Goal: Find specific page/section: Find specific page/section

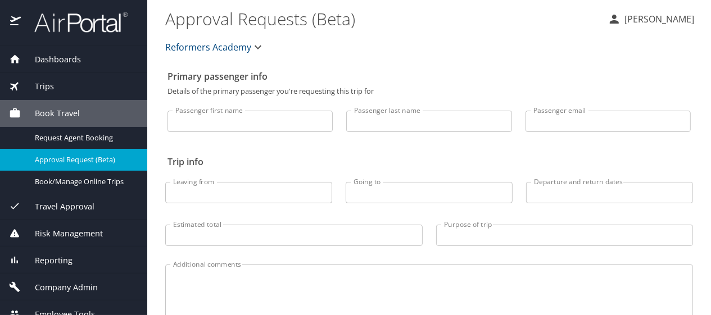
click at [662, 19] on p "[PERSON_NAME]" at bounding box center [657, 18] width 73 height 13
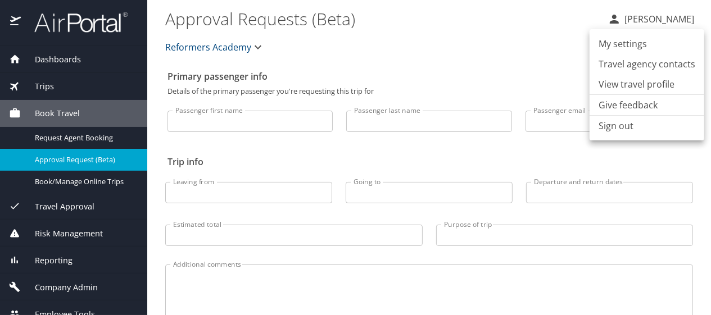
click at [463, 71] on div at bounding box center [355, 157] width 711 height 315
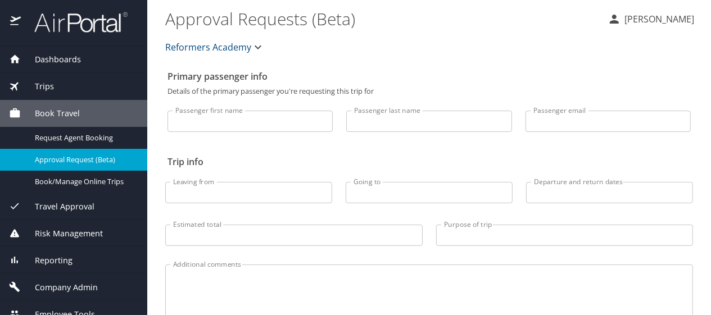
click at [74, 64] on span "Dashboards" at bounding box center [51, 59] width 60 height 12
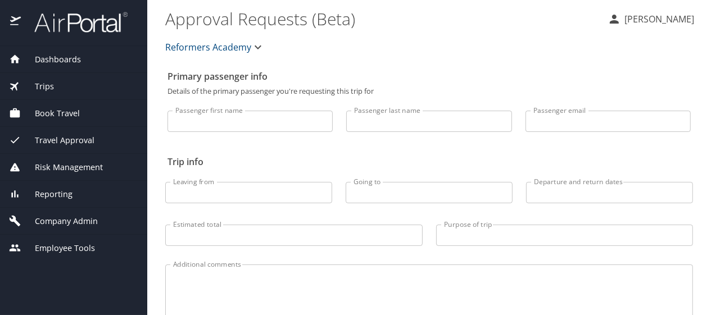
click at [74, 64] on span "Dashboards" at bounding box center [51, 59] width 60 height 12
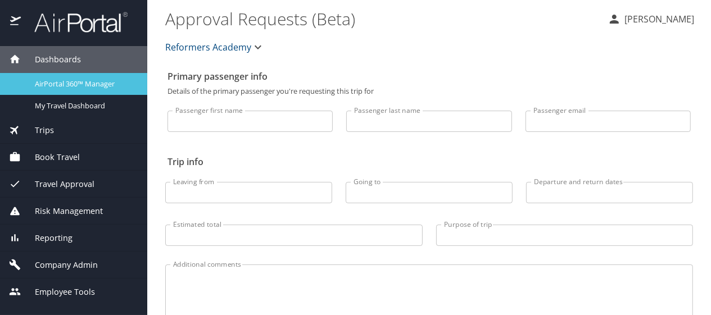
click at [104, 88] on span "AirPortal 360™ Manager" at bounding box center [84, 84] width 99 height 11
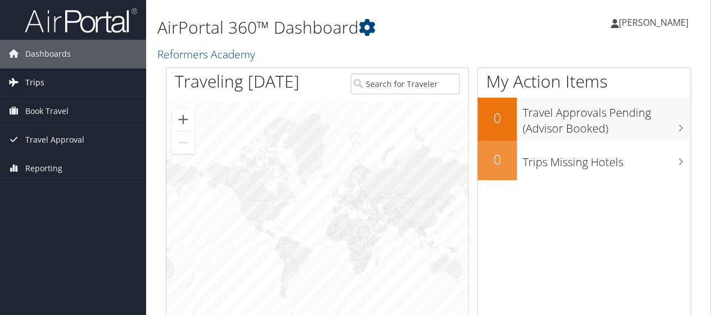
click at [35, 83] on span "Trips" at bounding box center [34, 83] width 19 height 28
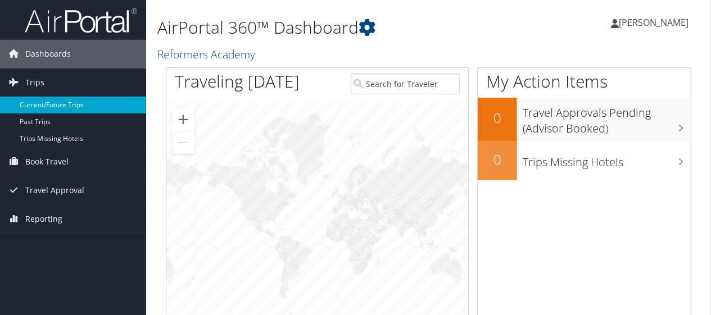
click at [52, 104] on link "Current/Future Trips" at bounding box center [73, 105] width 146 height 17
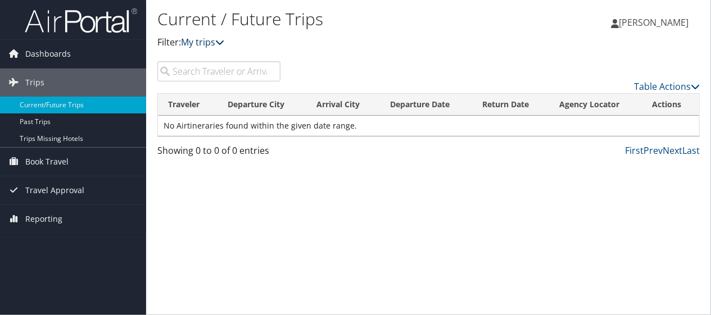
click at [208, 43] on link "My trips" at bounding box center [202, 42] width 43 height 12
